Goal: Find specific page/section: Find specific page/section

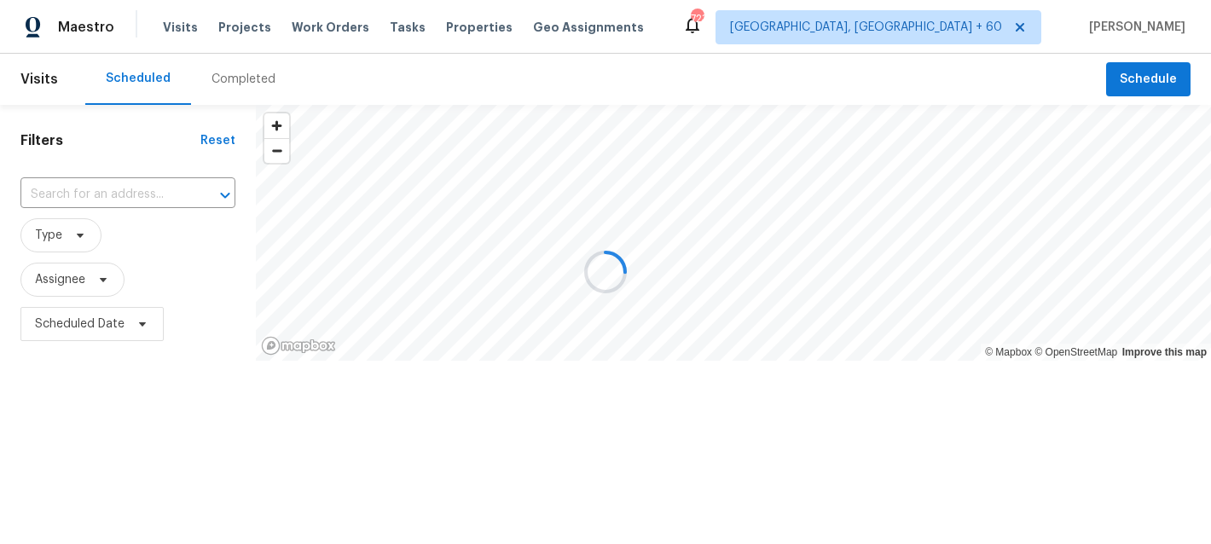
click at [300, 37] on div at bounding box center [605, 272] width 1211 height 544
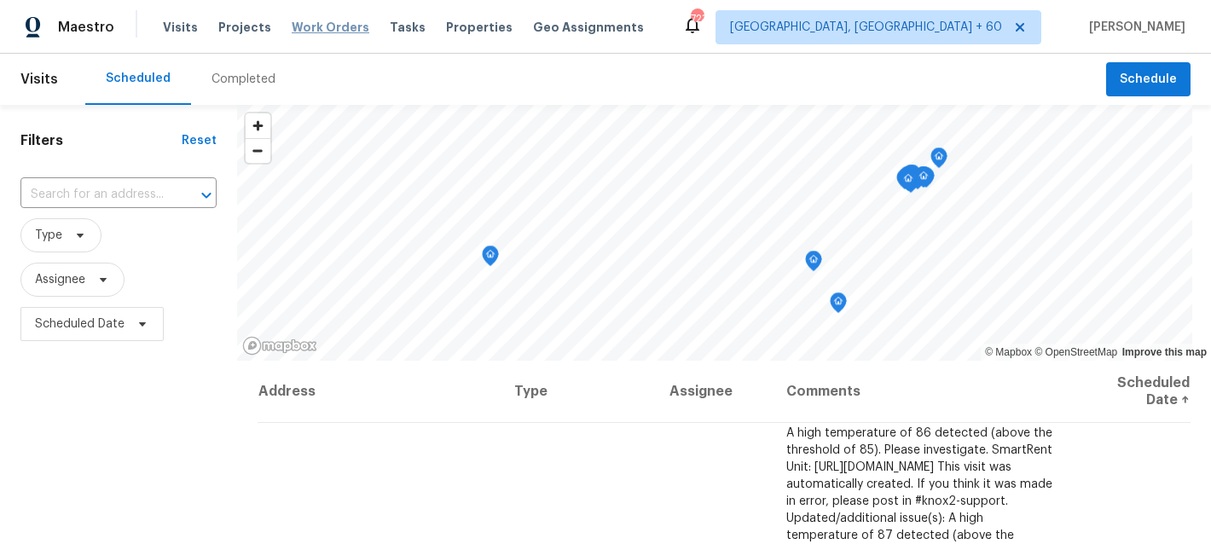
click at [336, 22] on span "Work Orders" at bounding box center [331, 27] width 78 height 17
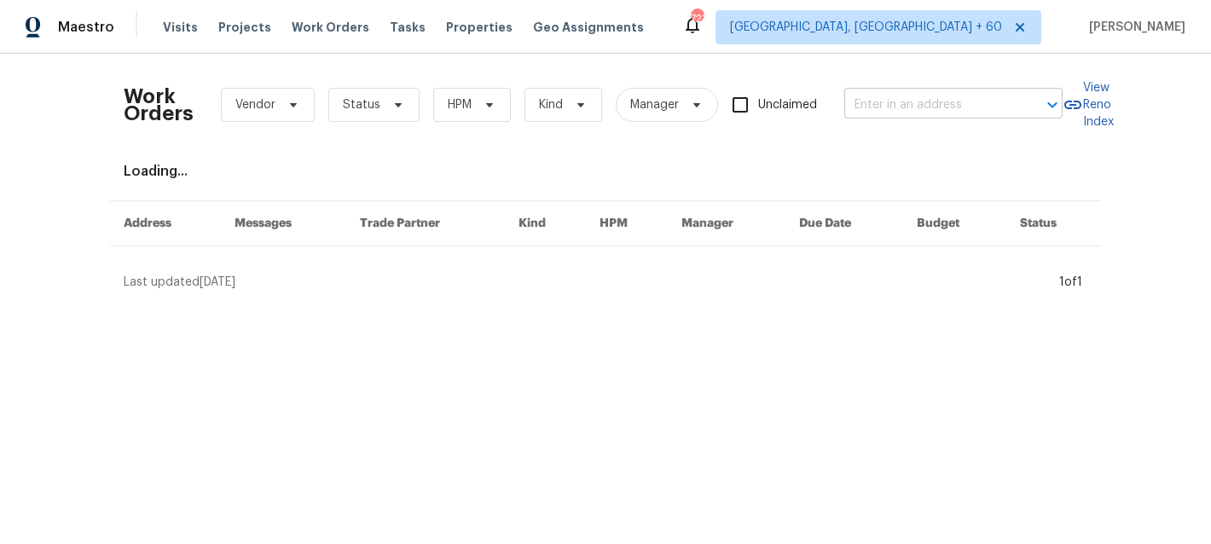
click at [991, 113] on input "text" at bounding box center [929, 105] width 171 height 26
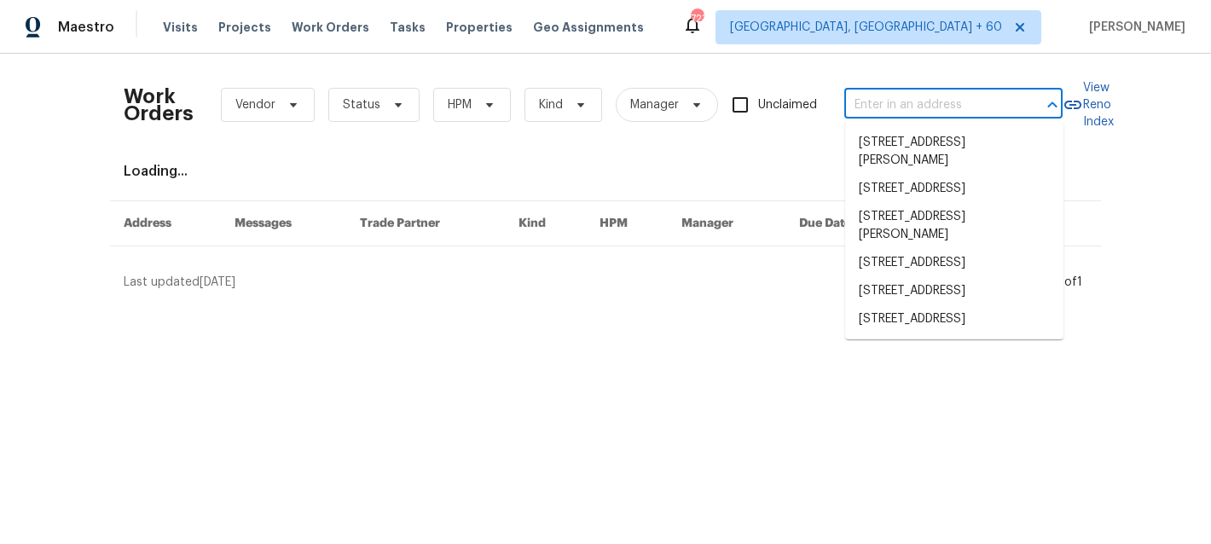
paste input "[STREET_ADDRESS]"
type input "[STREET_ADDRESS]"
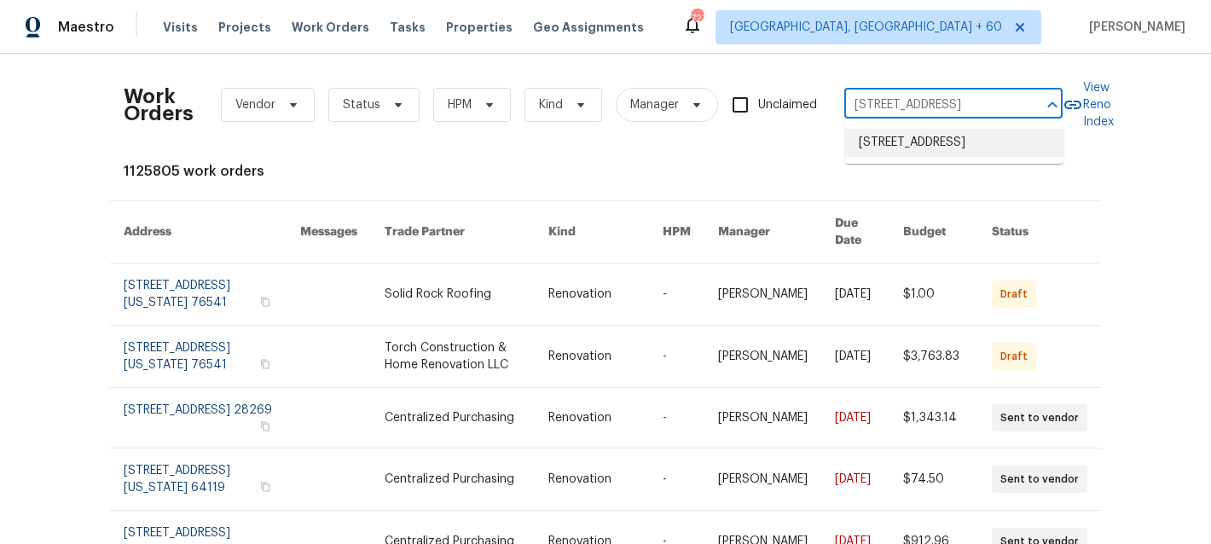
click at [955, 150] on li "[STREET_ADDRESS]" at bounding box center [954, 143] width 218 height 28
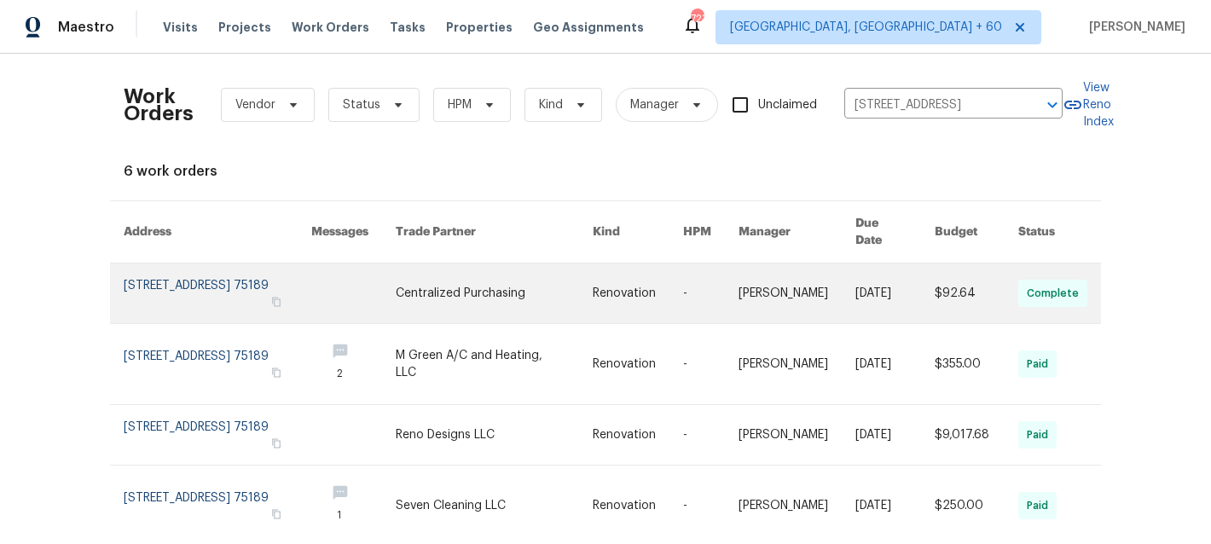
click at [542, 293] on link at bounding box center [494, 293] width 197 height 60
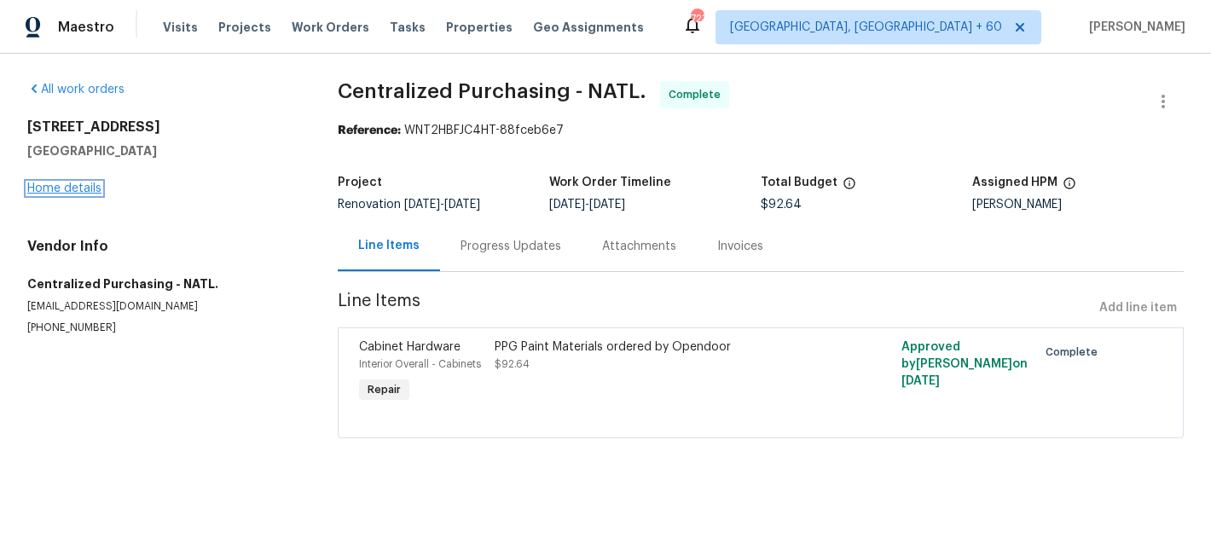
click at [71, 193] on link "Home details" at bounding box center [64, 188] width 74 height 12
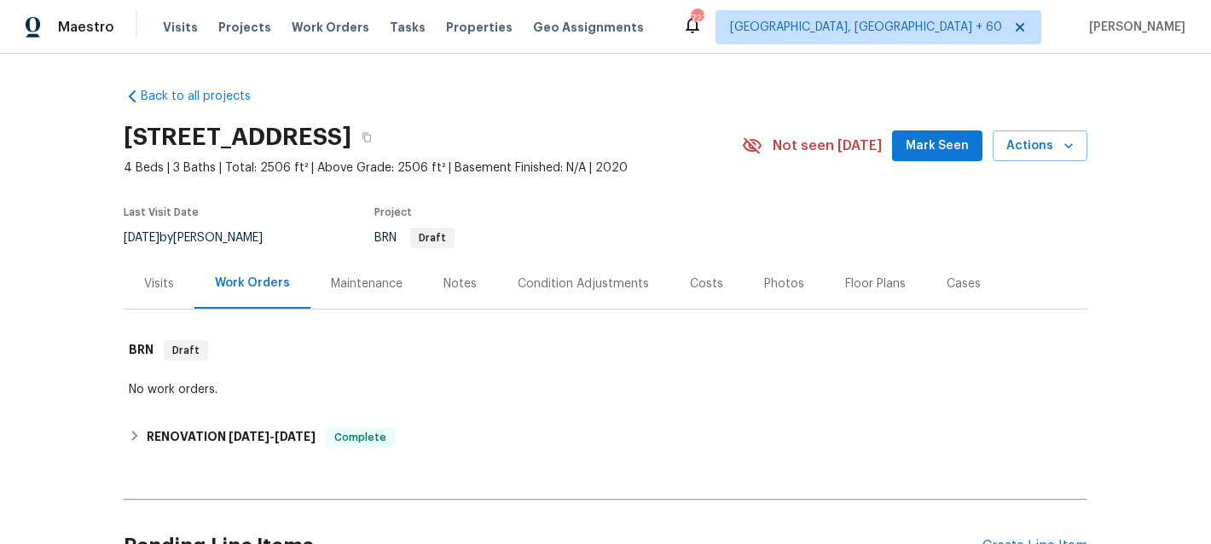
click at [348, 295] on div "Maintenance" at bounding box center [366, 283] width 113 height 50
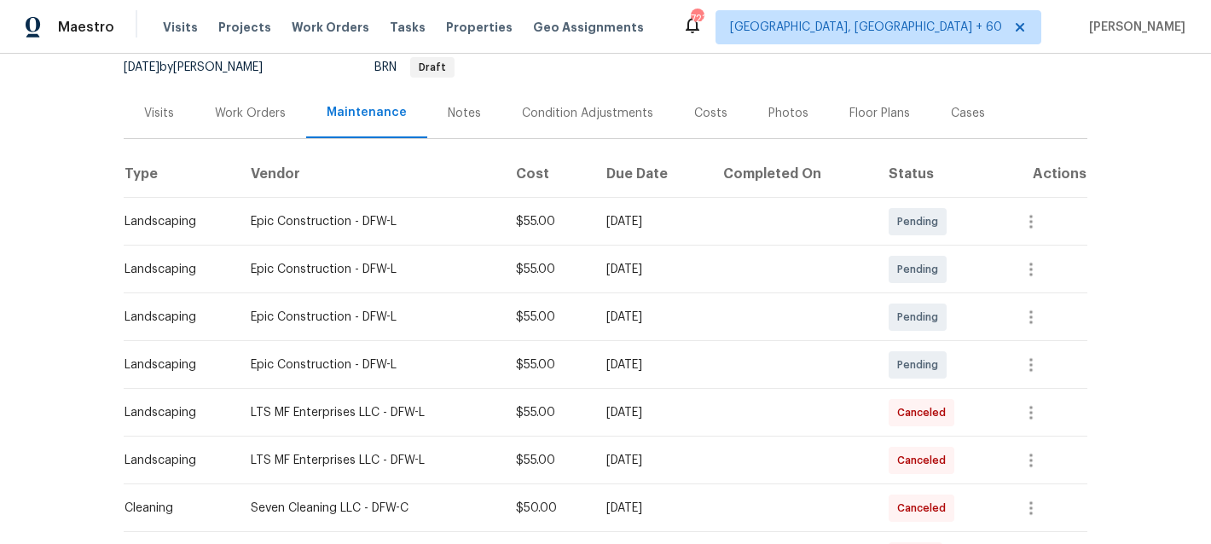
scroll to position [172, 0]
click at [299, 32] on span "Work Orders" at bounding box center [331, 27] width 78 height 17
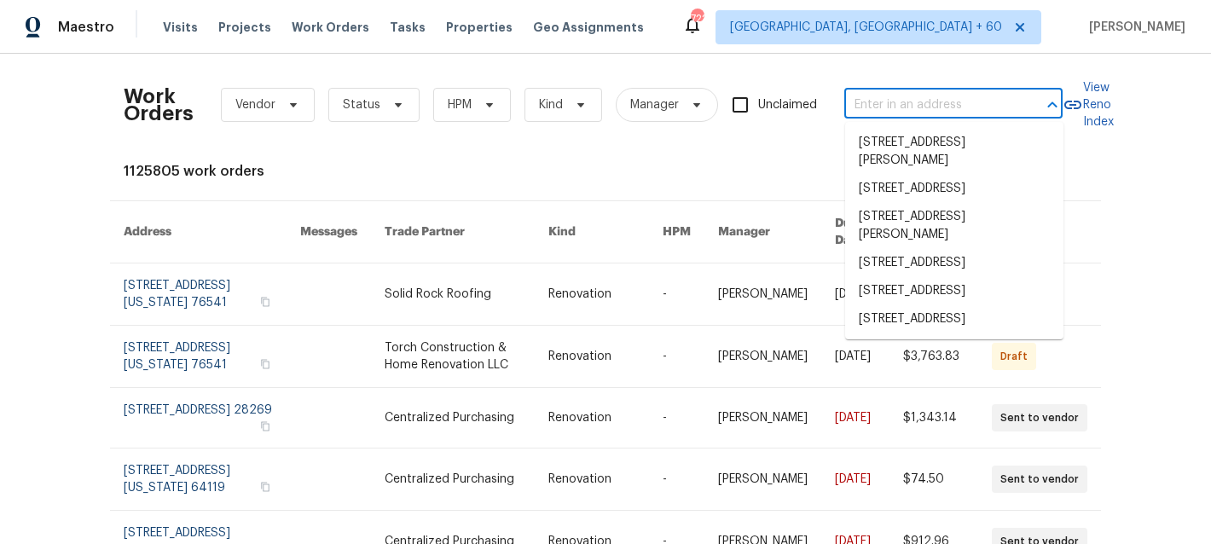
click at [920, 117] on input "text" at bounding box center [929, 105] width 171 height 26
paste input "412 Bridle Path"
type input "412 Bridle Path"
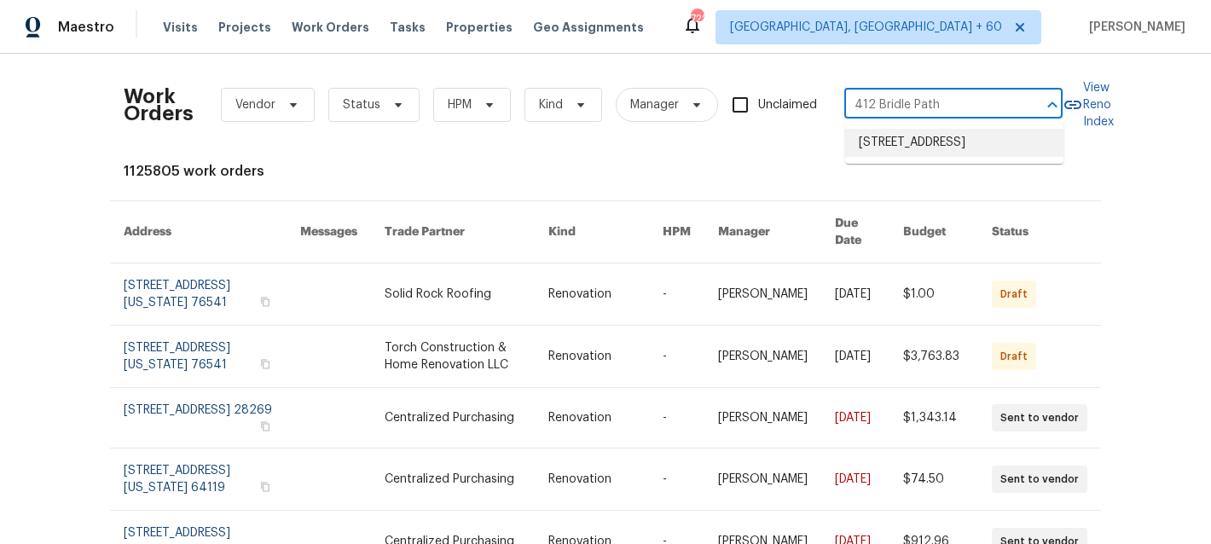
click at [922, 157] on li "[STREET_ADDRESS]" at bounding box center [954, 143] width 218 height 28
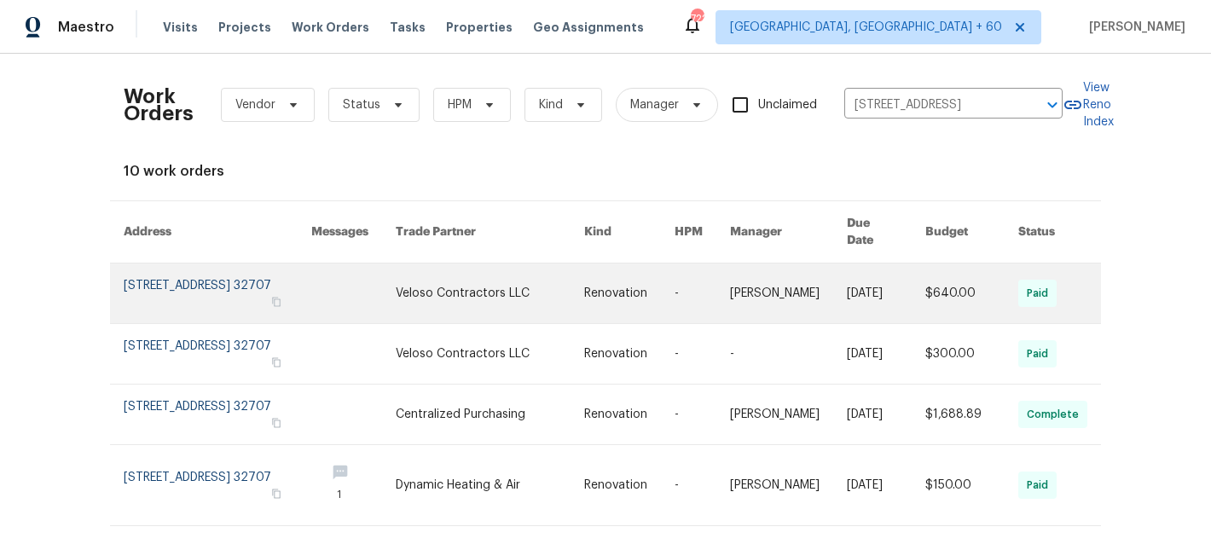
click at [530, 289] on link at bounding box center [490, 293] width 188 height 60
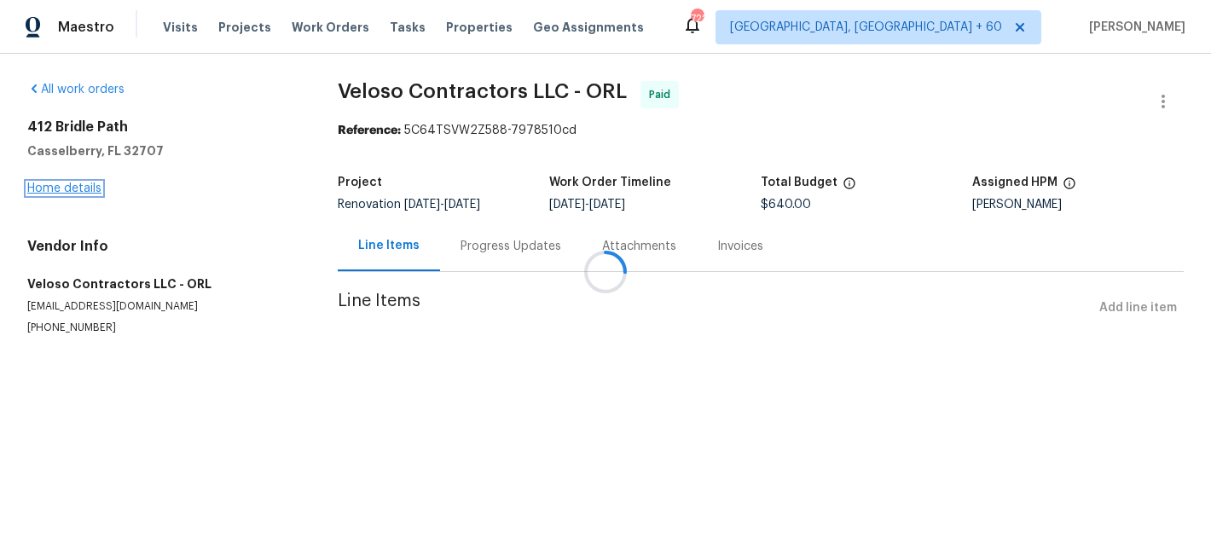
click at [54, 190] on link "Home details" at bounding box center [64, 188] width 74 height 12
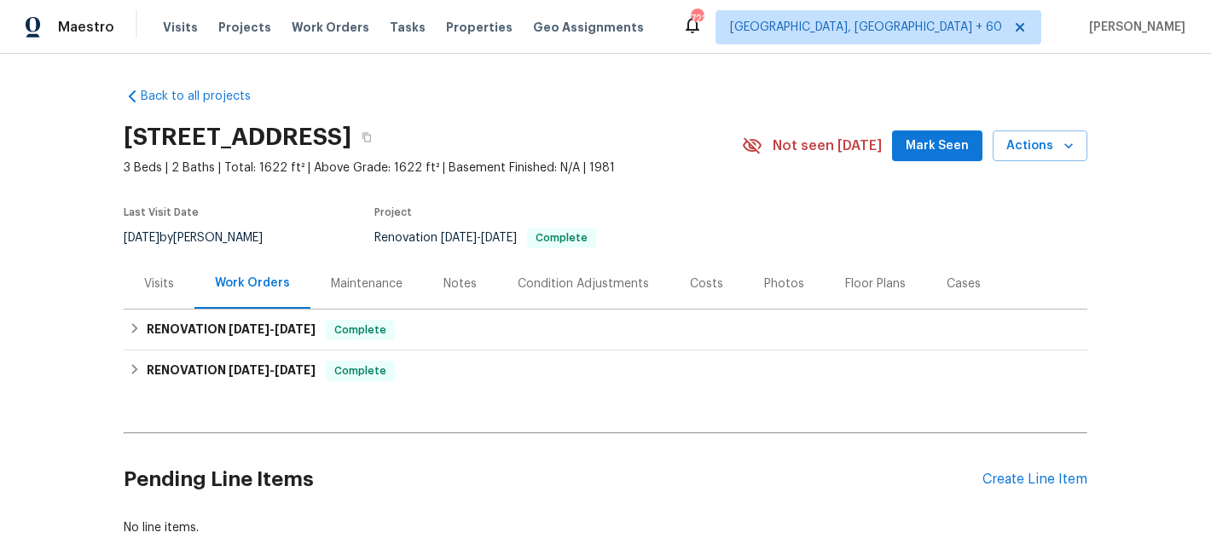
click at [345, 291] on div "Maintenance" at bounding box center [367, 283] width 72 height 17
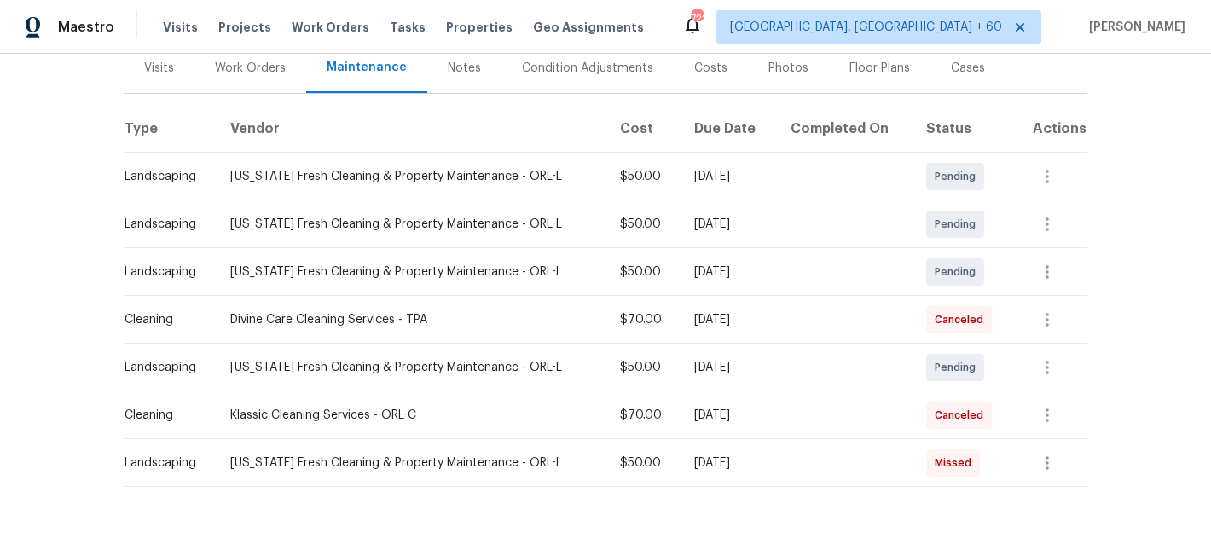
scroll to position [231, 0]
